Goal: Find specific page/section: Find specific page/section

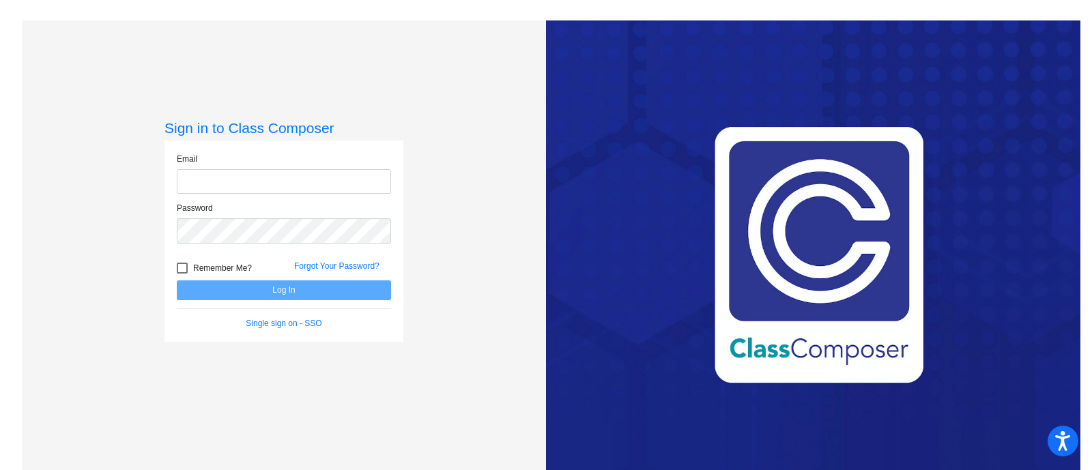
type input "[PERSON_NAME][EMAIL_ADDRESS][DOMAIN_NAME]"
click at [300, 284] on button "Log In" at bounding box center [284, 291] width 214 height 20
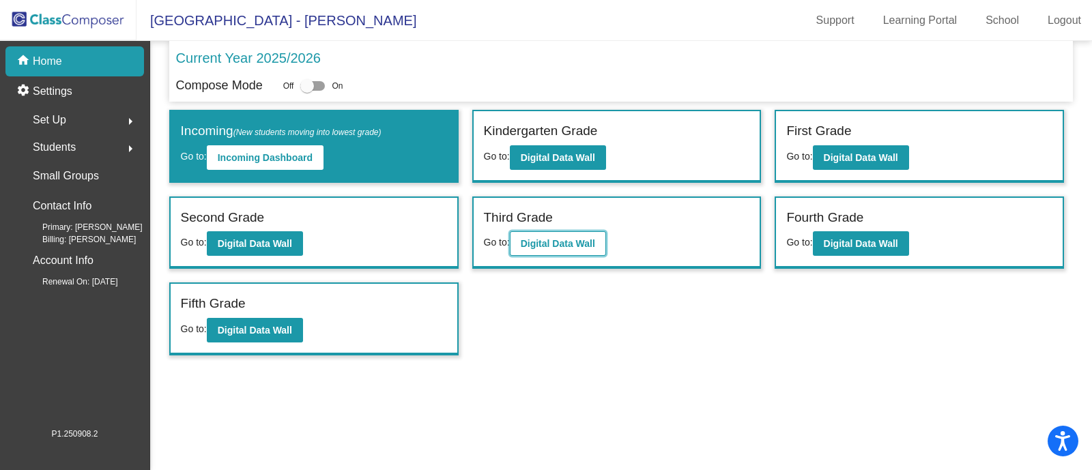
click at [601, 231] on button "Digital Data Wall" at bounding box center [558, 243] width 96 height 25
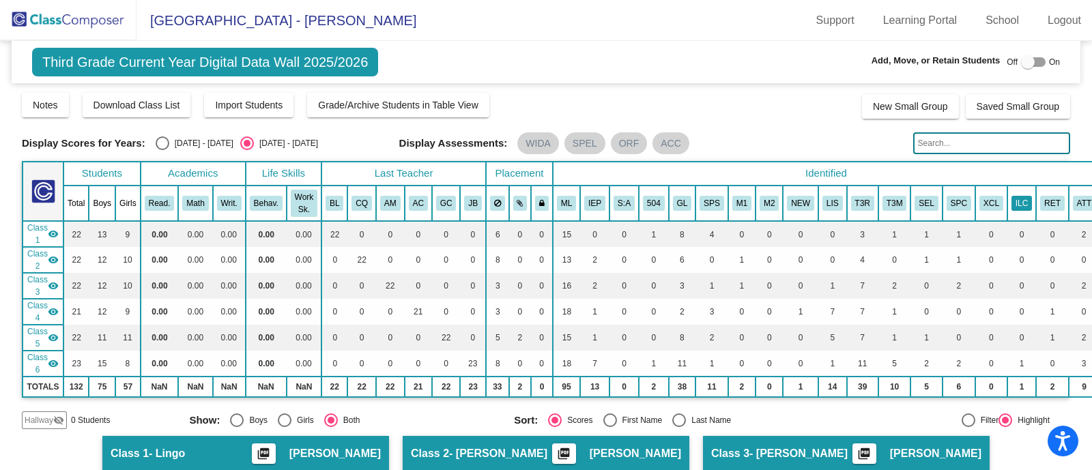
click at [1011, 196] on button "ILC" at bounding box center [1021, 203] width 20 height 15
